Goal: Information Seeking & Learning: Learn about a topic

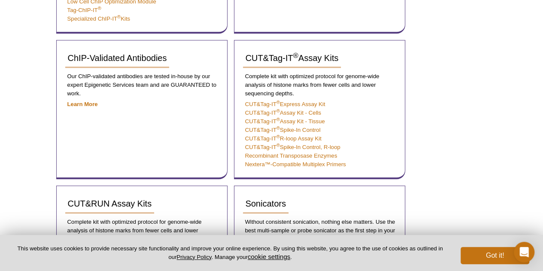
scroll to position [158, 0]
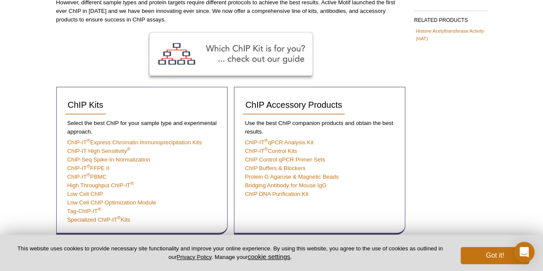
scroll to position [115, 0]
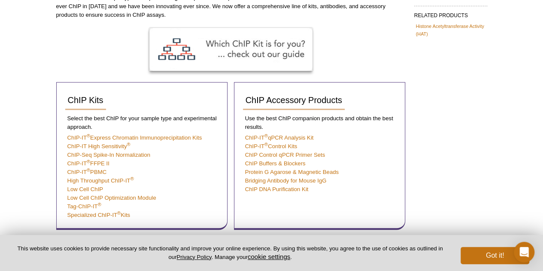
drag, startPoint x: 10, startPoint y: 84, endPoint x: 12, endPoint y: 103, distance: 18.9
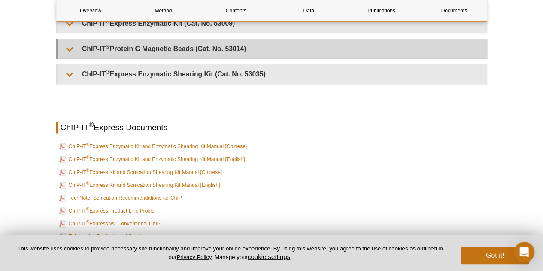
scroll to position [2195, 0]
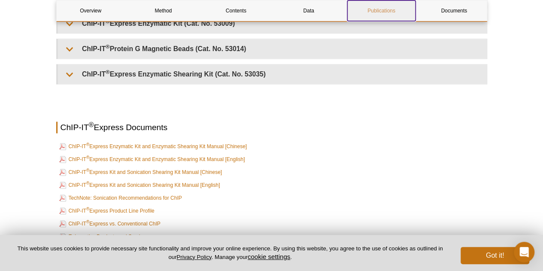
click at [375, 12] on link "Publications" at bounding box center [381, 10] width 68 height 21
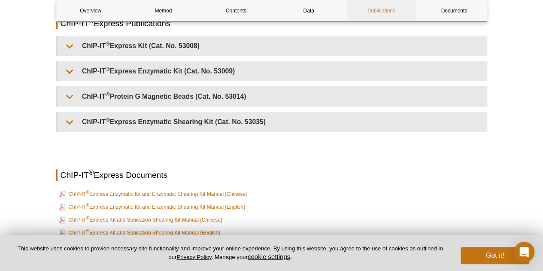
scroll to position [2137, 0]
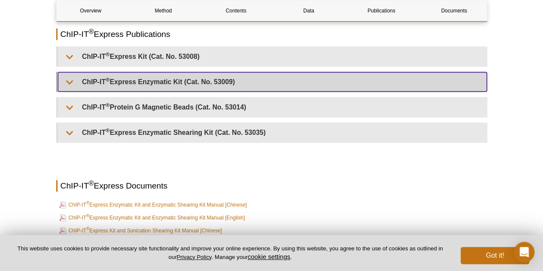
click at [130, 84] on summary "ChIP-IT ® Express Enzymatic Kit (Cat. No. 53009)" at bounding box center [272, 81] width 428 height 19
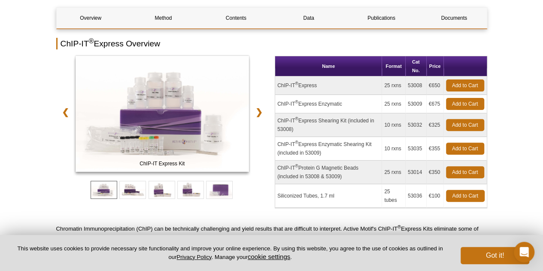
scroll to position [93, 0]
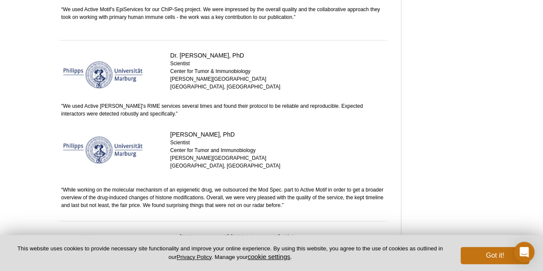
scroll to position [558, 0]
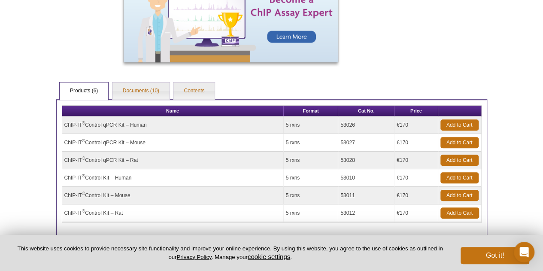
scroll to position [334, 0]
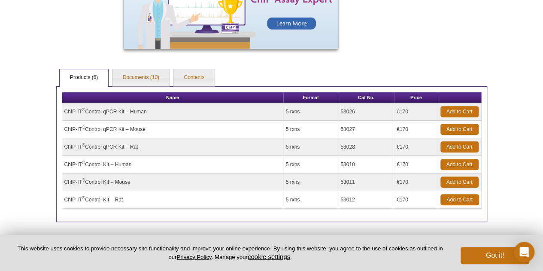
click at [200, 70] on link "Contents" at bounding box center [193, 77] width 41 height 17
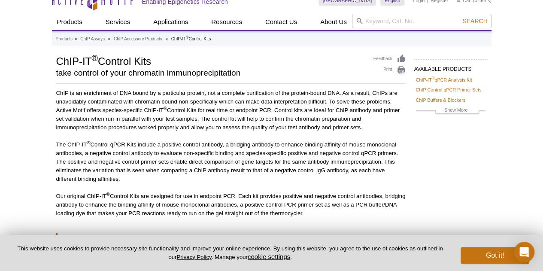
scroll to position [0, 0]
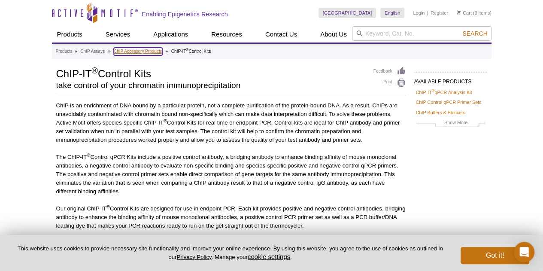
click at [148, 53] on link "ChIP Accessory Products" at bounding box center [138, 52] width 48 height 8
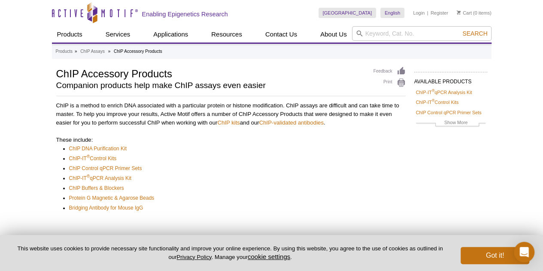
scroll to position [43, 0]
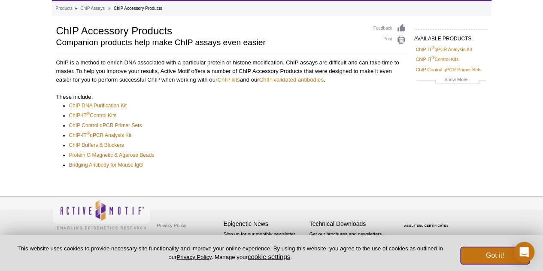
click at [487, 255] on button "Got it!" at bounding box center [494, 255] width 69 height 17
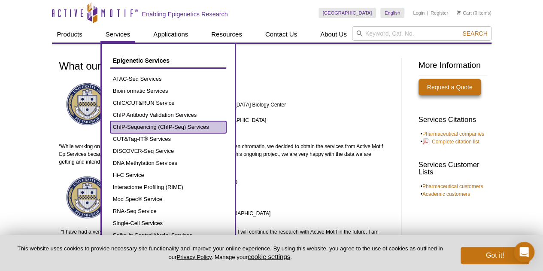
click at [139, 127] on link "ChIP-Sequencing (ChIP-Seq) Services" at bounding box center [168, 127] width 116 height 12
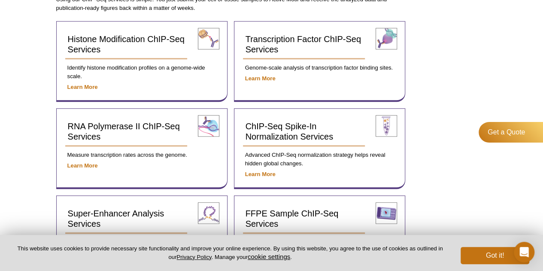
scroll to position [343, 0]
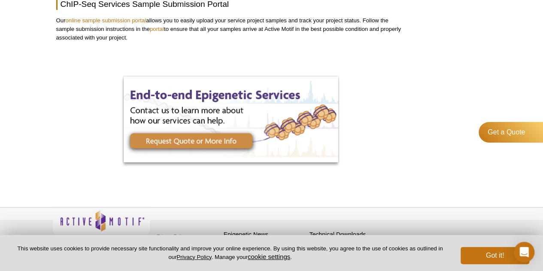
scroll to position [1690, 0]
click at [527, 127] on div "Get a Quote" at bounding box center [507, 132] width 71 height 21
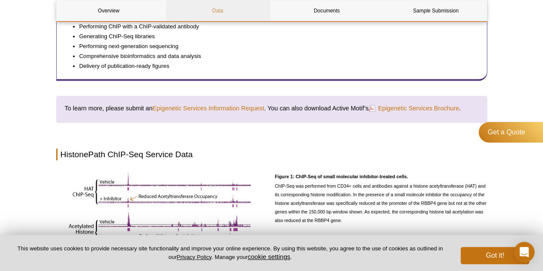
scroll to position [257, 0]
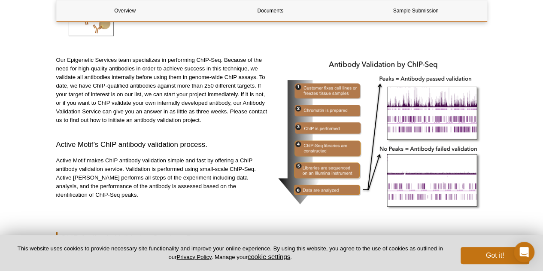
scroll to position [172, 0]
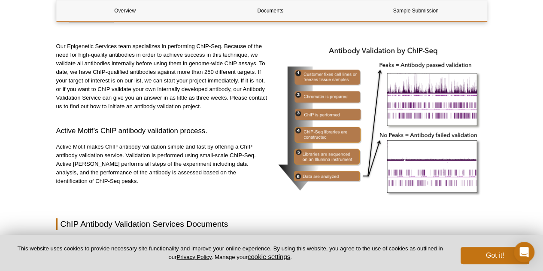
click at [138, 110] on p "Our Epigenetic Services team specializes in performing ChIP-Seq. Because of the…" at bounding box center [162, 76] width 212 height 69
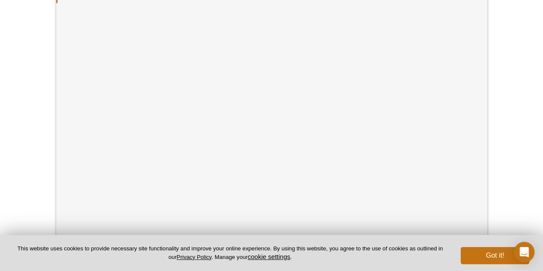
scroll to position [172, 0]
